Goal: Task Accomplishment & Management: Manage account settings

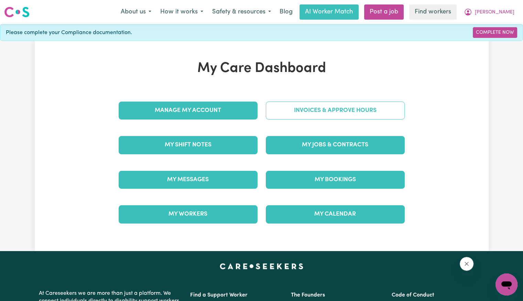
click at [303, 108] on link "Invoices & Approve Hours" at bounding box center [335, 110] width 139 height 18
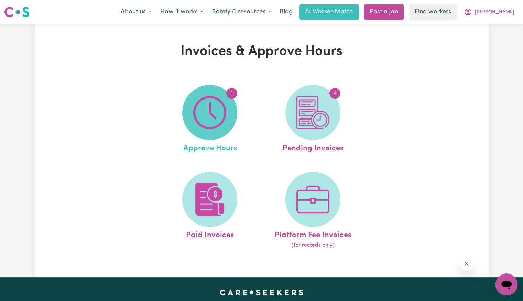
click at [224, 114] on img at bounding box center [209, 112] width 33 height 33
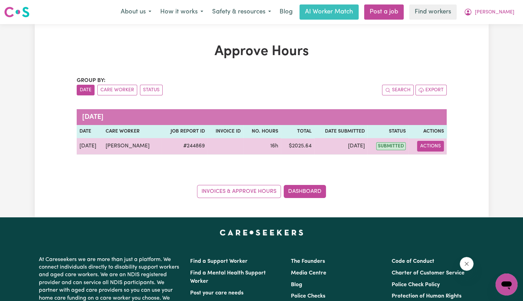
click at [431, 146] on button "Actions" at bounding box center [430, 146] width 27 height 11
click at [437, 164] on link "View Job Report" at bounding box center [447, 162] width 59 height 14
select select "pm"
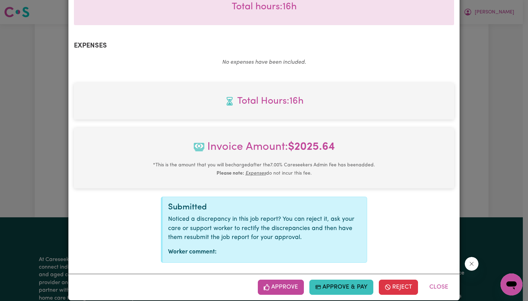
scroll to position [239, 0]
click at [257, 278] on div "Approve Approve & Pay Reject Close" at bounding box center [263, 286] width 391 height 26
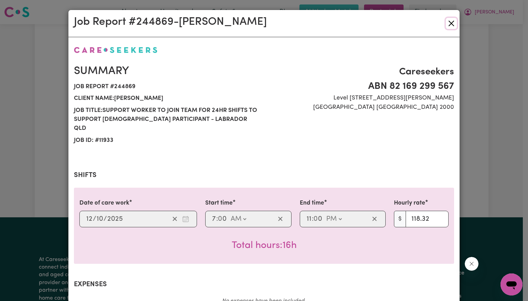
click at [450, 26] on button "Close" at bounding box center [451, 23] width 11 height 11
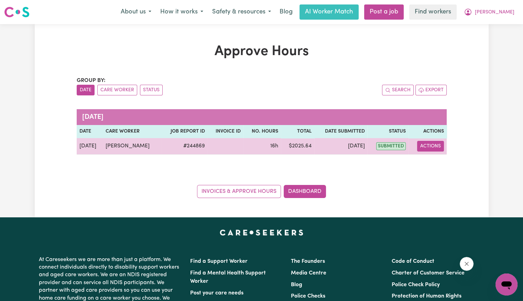
click at [428, 147] on button "Actions" at bounding box center [430, 146] width 27 height 11
click at [431, 160] on link "View Job Report" at bounding box center [447, 162] width 59 height 14
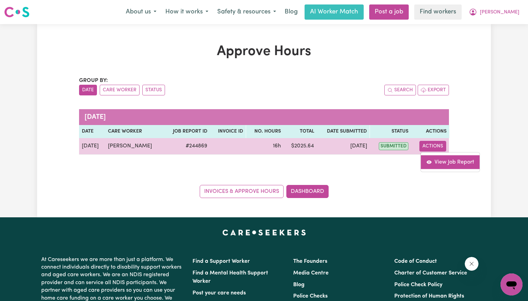
select select "pm"
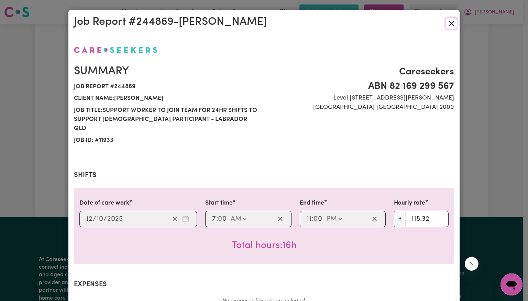
click at [449, 22] on button "Close" at bounding box center [451, 23] width 11 height 11
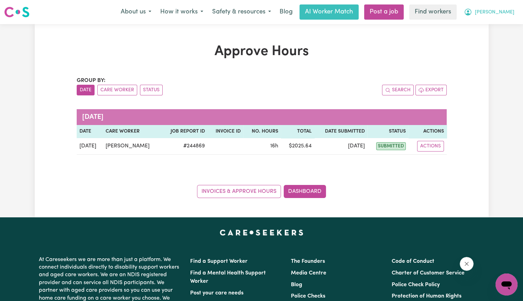
click at [504, 17] on button "[PERSON_NAME]" at bounding box center [490, 12] width 60 height 14
click at [503, 39] on link "Logout" at bounding box center [491, 39] width 54 height 13
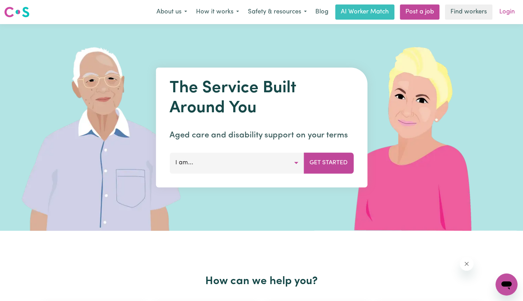
click at [509, 12] on link "Login" at bounding box center [507, 11] width 24 height 15
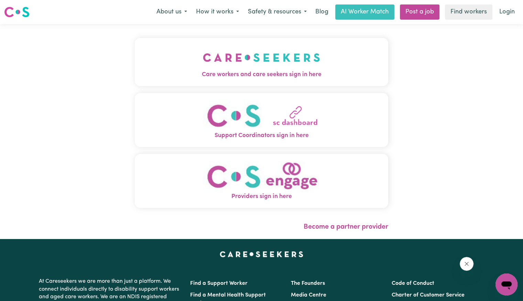
click at [254, 60] on img "Care workers and care seekers sign in here" at bounding box center [261, 57] width 117 height 25
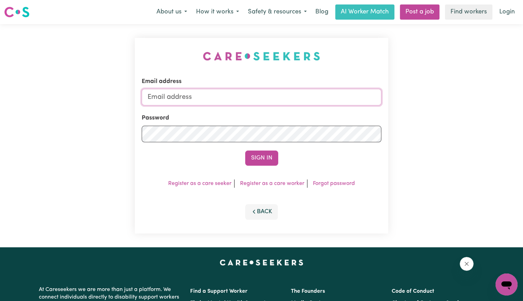
click at [242, 104] on input "Email address" at bounding box center [262, 97] width 240 height 17
drag, startPoint x: 184, startPoint y: 98, endPoint x: 528, endPoint y: 97, distance: 344.0
click at [523, 97] on html "Menu About us How it works Safety & resources Blog AI Worker Match Post a job F…" at bounding box center [261, 260] width 523 height 521
type input "Superuser~CatherineMcKenzie@careseekers.com.au"
click at [245, 150] on button "Sign In" at bounding box center [261, 157] width 33 height 15
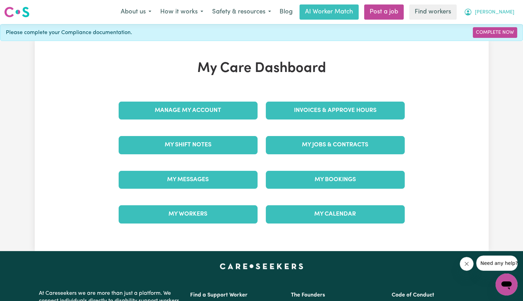
click at [509, 12] on span "[PERSON_NAME]" at bounding box center [495, 13] width 40 height 8
click at [496, 41] on link "Logout" at bounding box center [491, 39] width 54 height 13
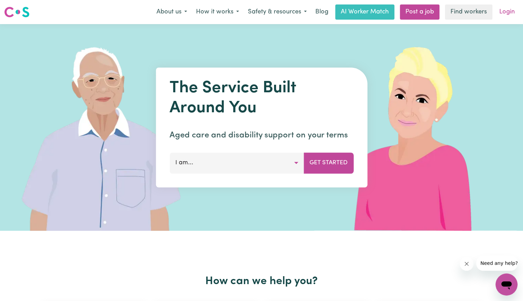
click at [500, 17] on link "Login" at bounding box center [507, 11] width 24 height 15
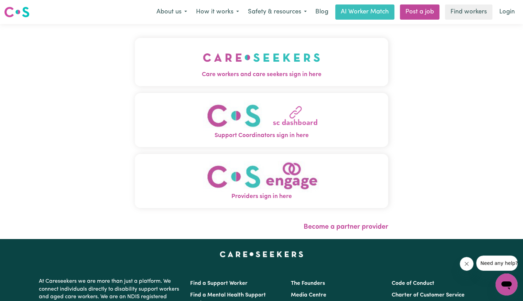
drag, startPoint x: 292, startPoint y: 54, endPoint x: 283, endPoint y: 71, distance: 18.8
click at [292, 54] on img "Care workers and care seekers sign in here" at bounding box center [261, 57] width 117 height 25
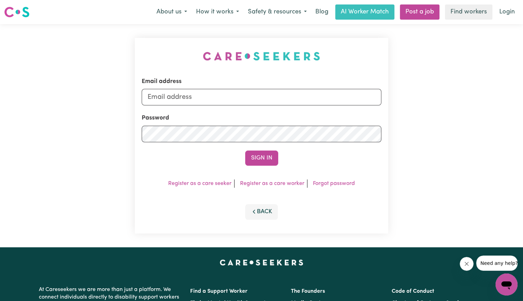
click at [278, 84] on div "Email address" at bounding box center [262, 91] width 240 height 28
drag, startPoint x: 273, startPoint y: 94, endPoint x: 273, endPoint y: 98, distance: 4.1
click at [273, 94] on input "Email address" at bounding box center [262, 97] width 240 height 17
type input "[EMAIL_ADDRESS][DOMAIN_NAME]"
click at [245, 150] on button "Sign In" at bounding box center [261, 157] width 33 height 15
